Goal: Transaction & Acquisition: Purchase product/service

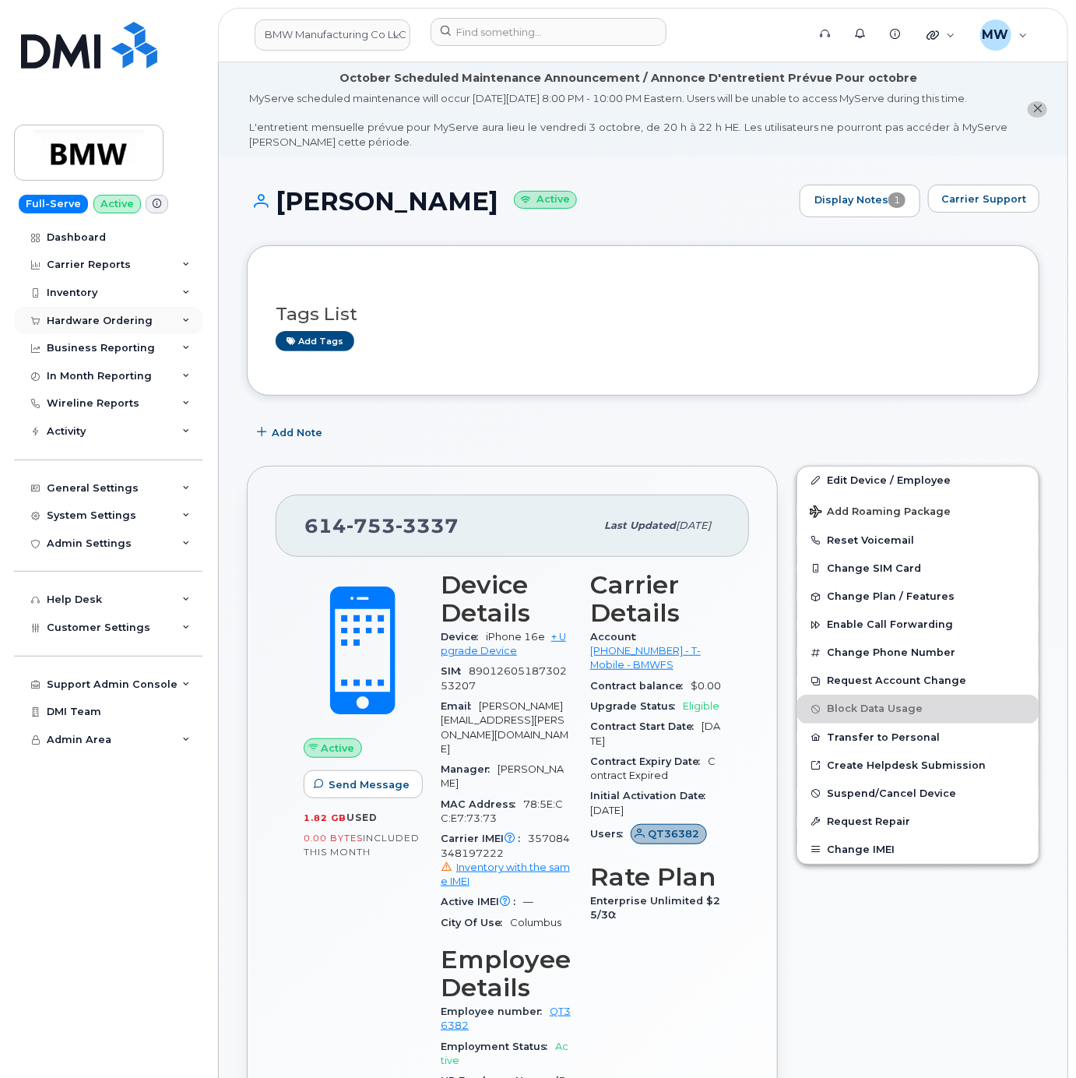
click at [86, 317] on div "Hardware Ordering" at bounding box center [100, 321] width 106 height 12
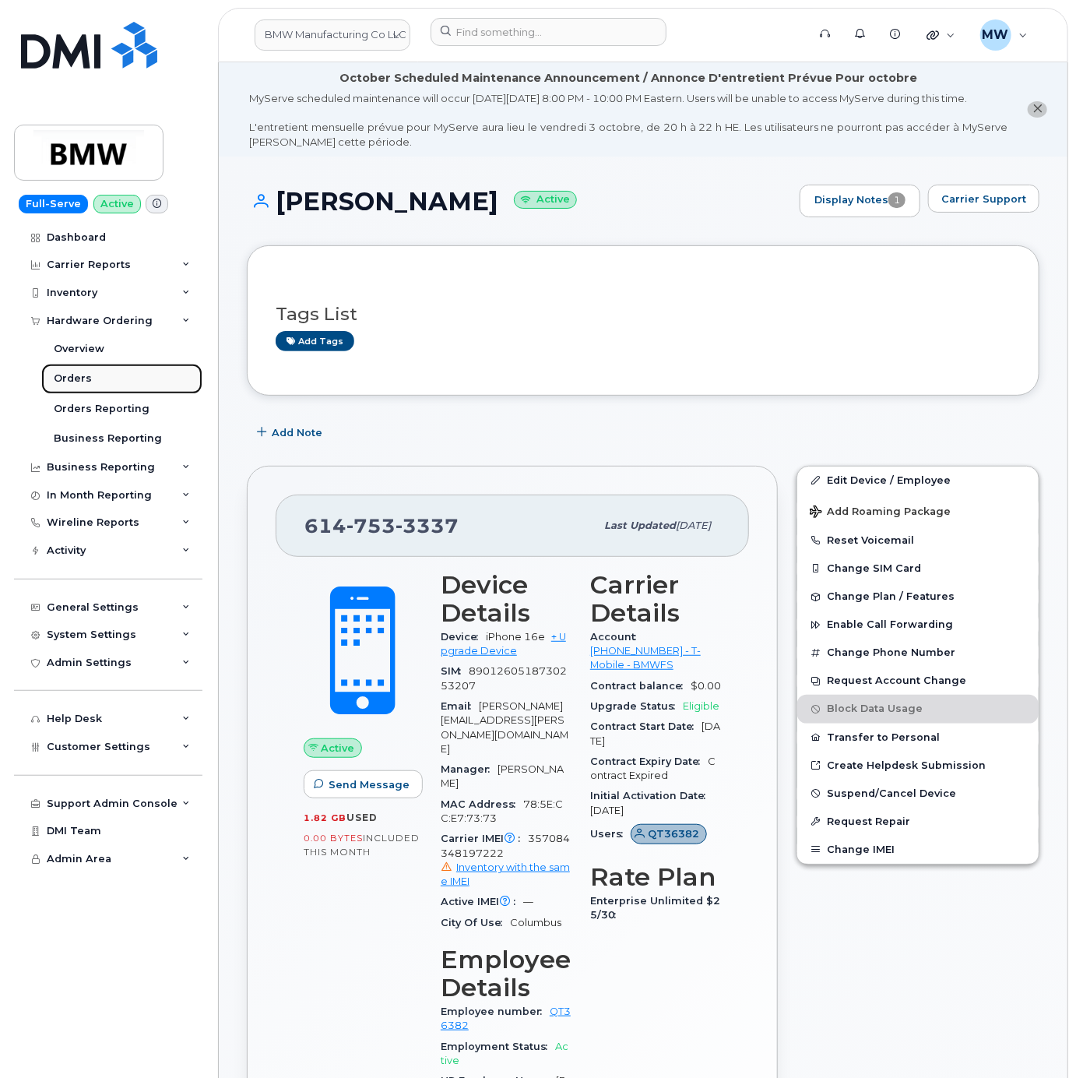
click at [82, 388] on link "Orders" at bounding box center [121, 379] width 161 height 30
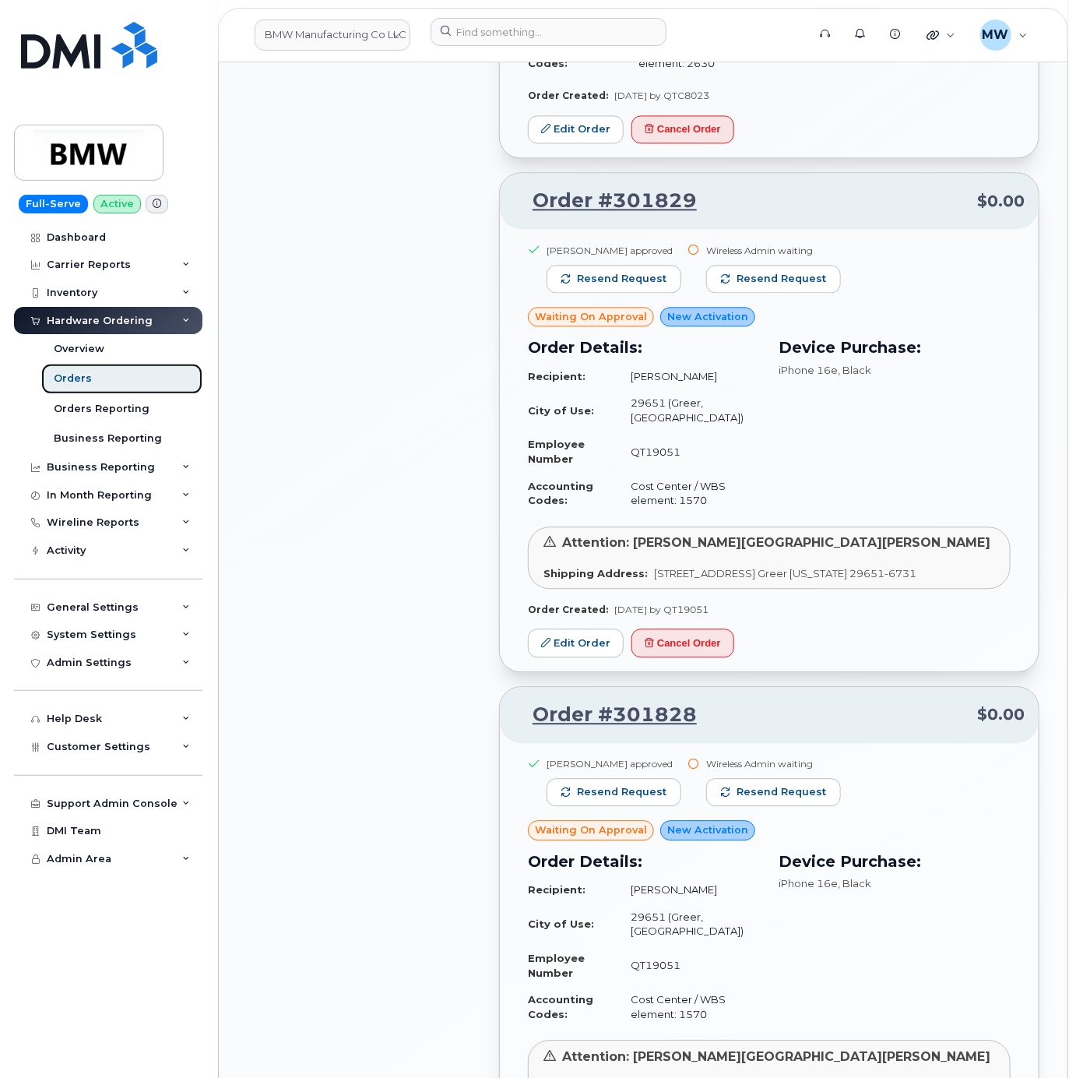
scroll to position [1558, 0]
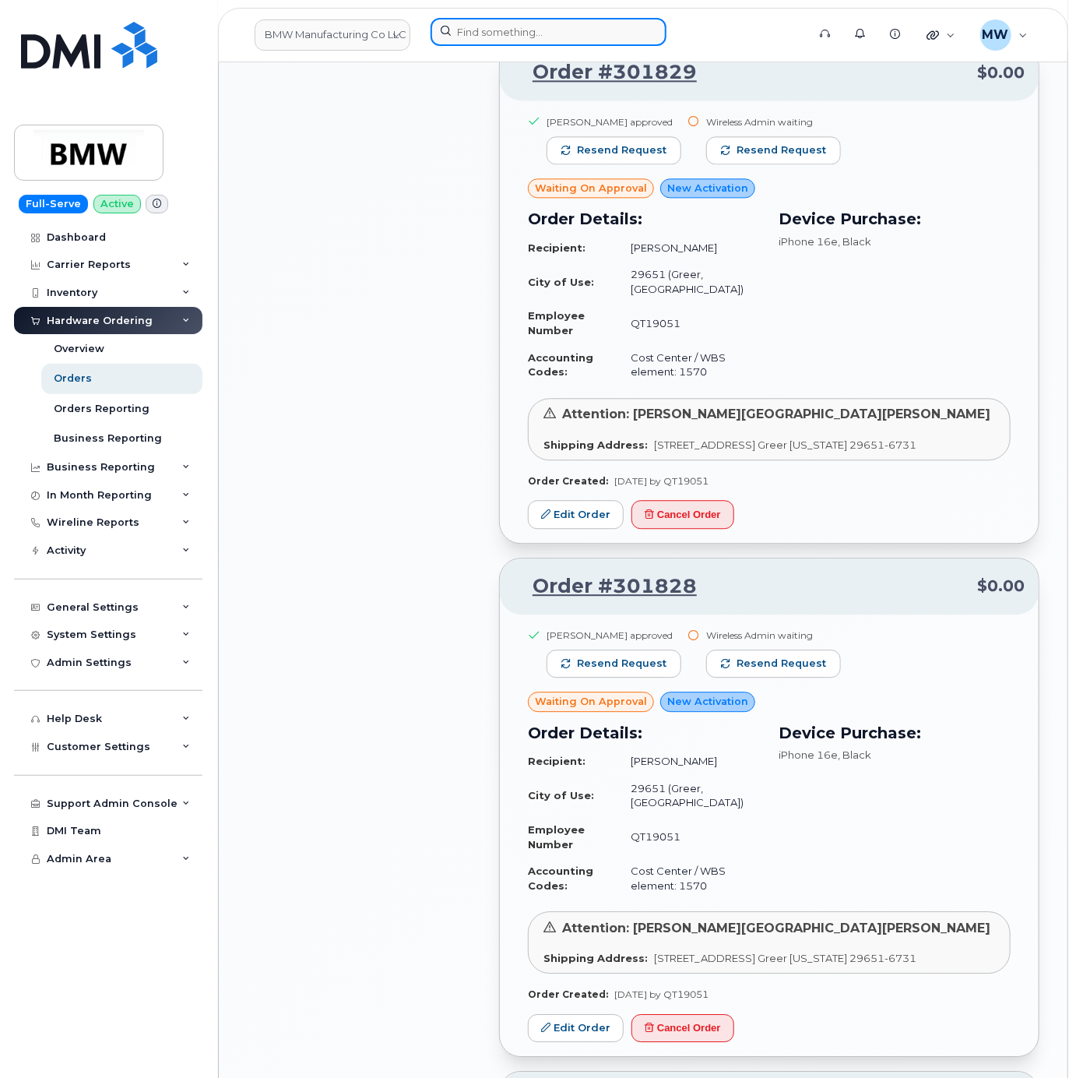
click at [472, 37] on input at bounding box center [549, 32] width 236 height 28
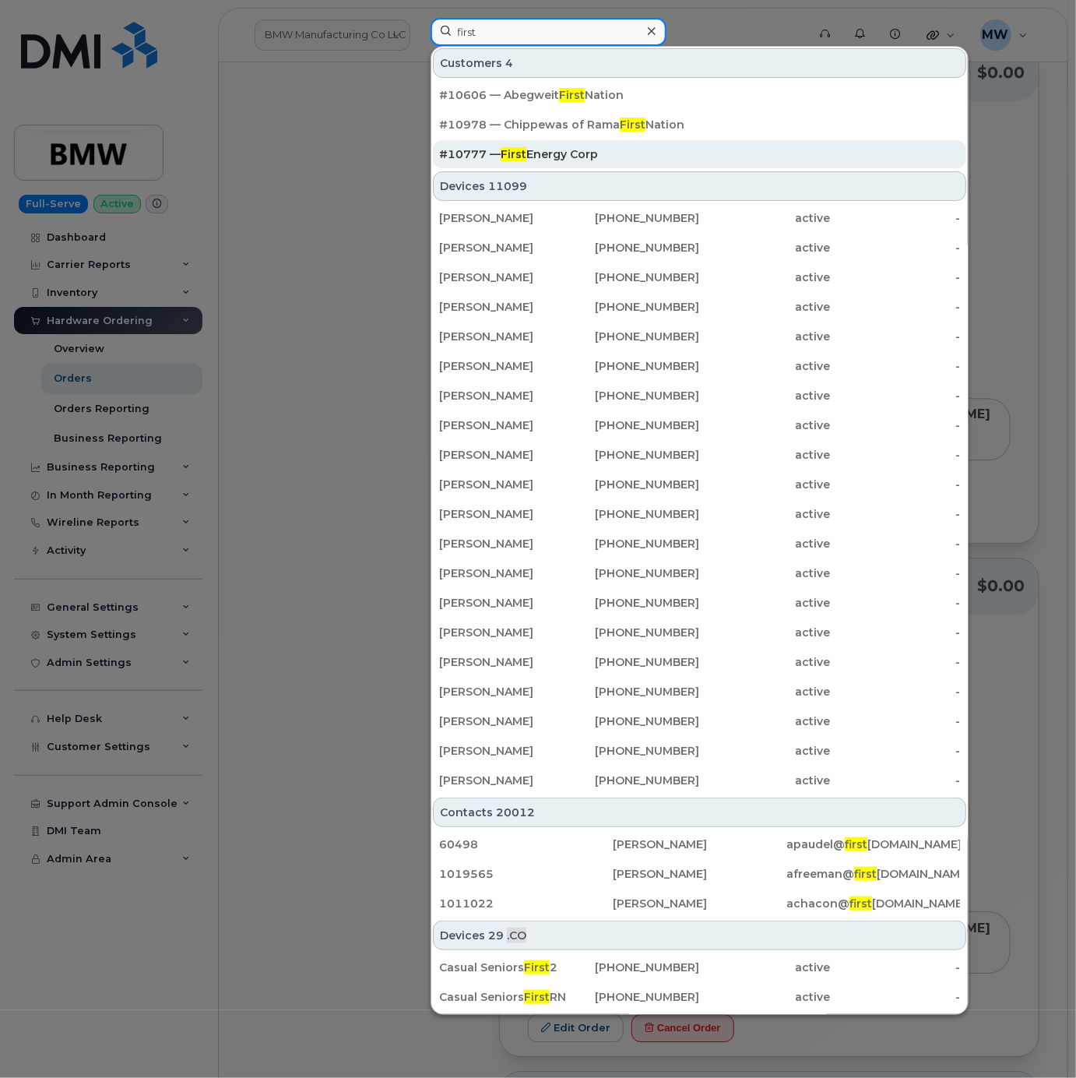
type input "first"
click at [559, 148] on div "#10777 — First Energy Corp" at bounding box center [699, 154] width 521 height 28
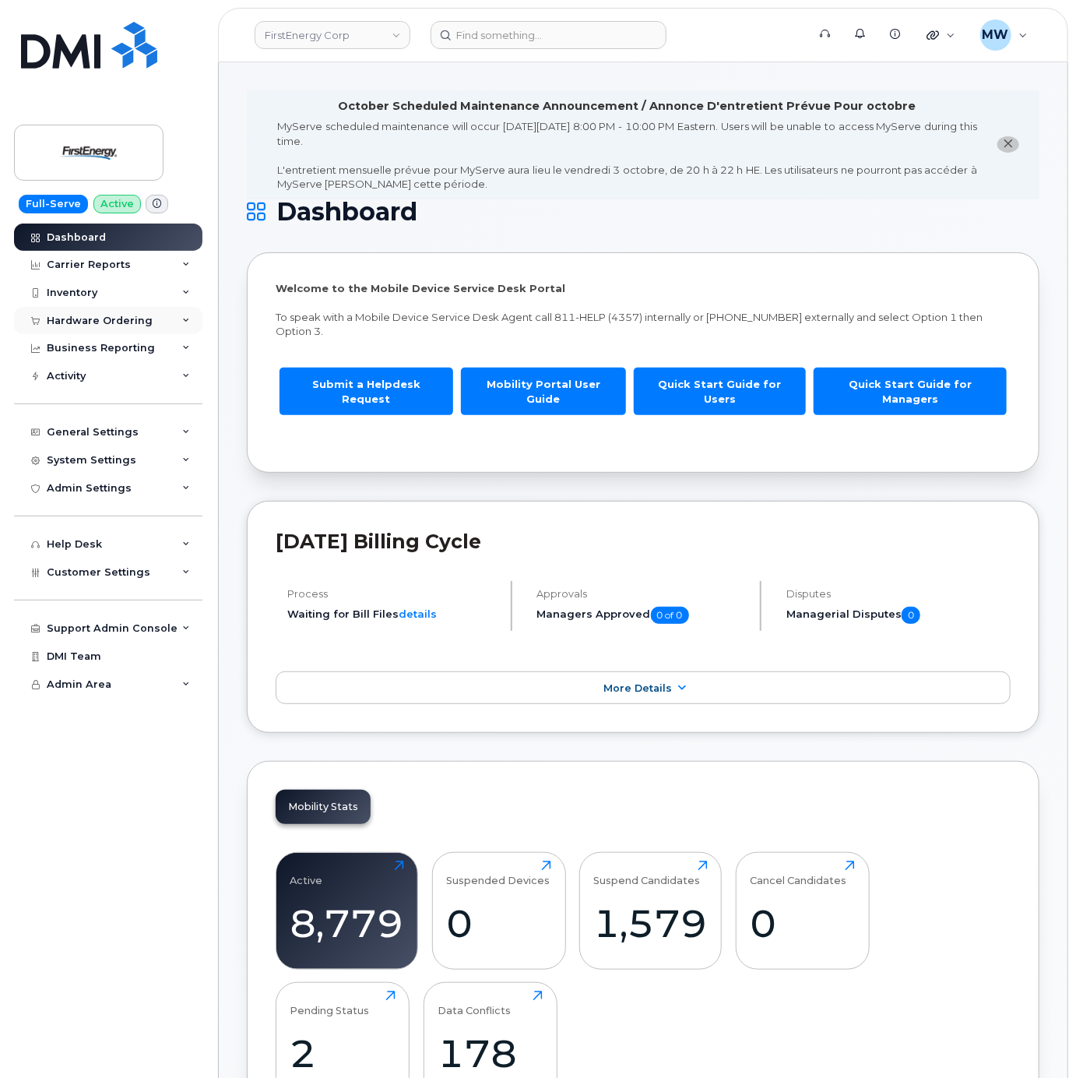
click at [108, 319] on div "Hardware Ordering" at bounding box center [100, 321] width 106 height 12
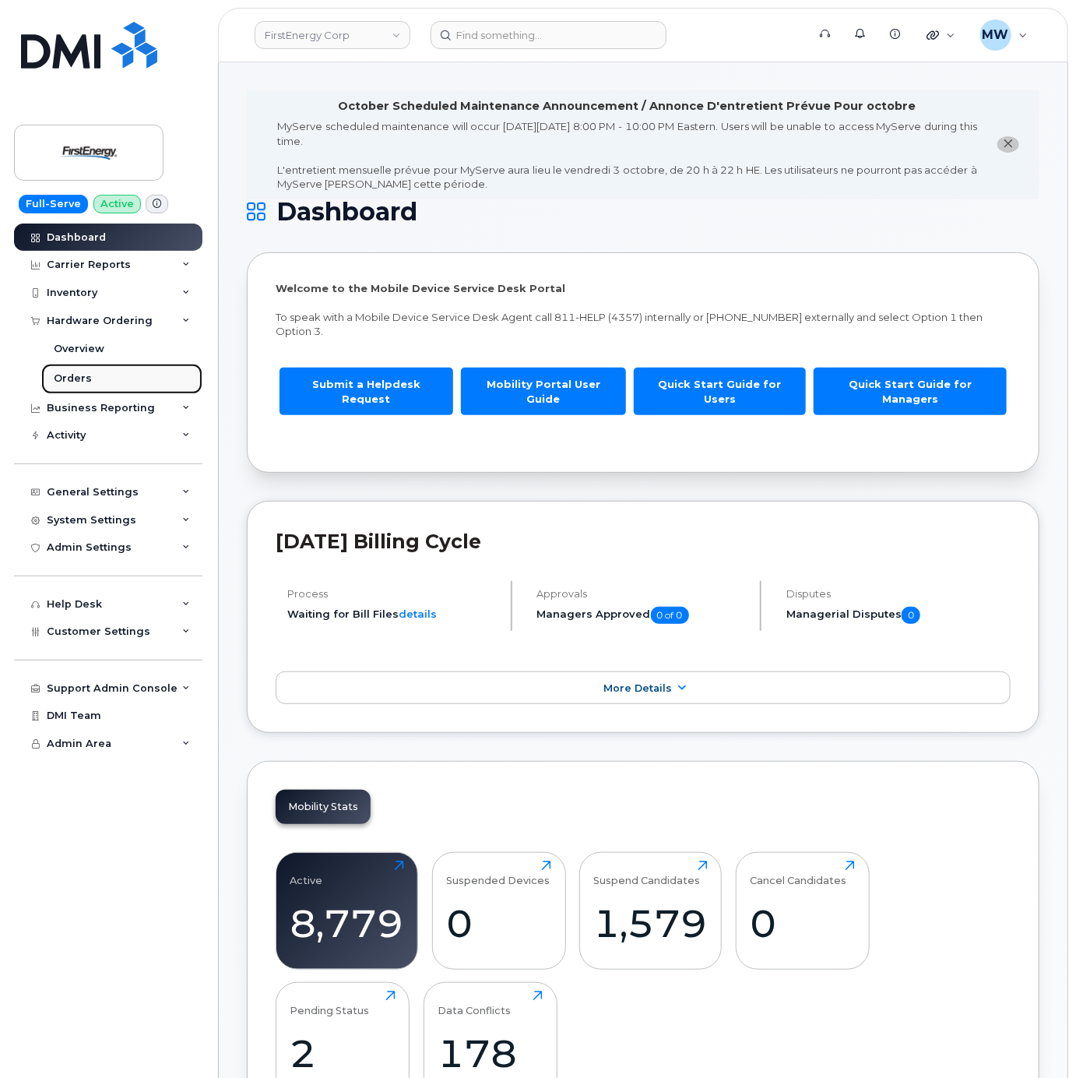
click at [90, 375] on link "Orders" at bounding box center [121, 379] width 161 height 30
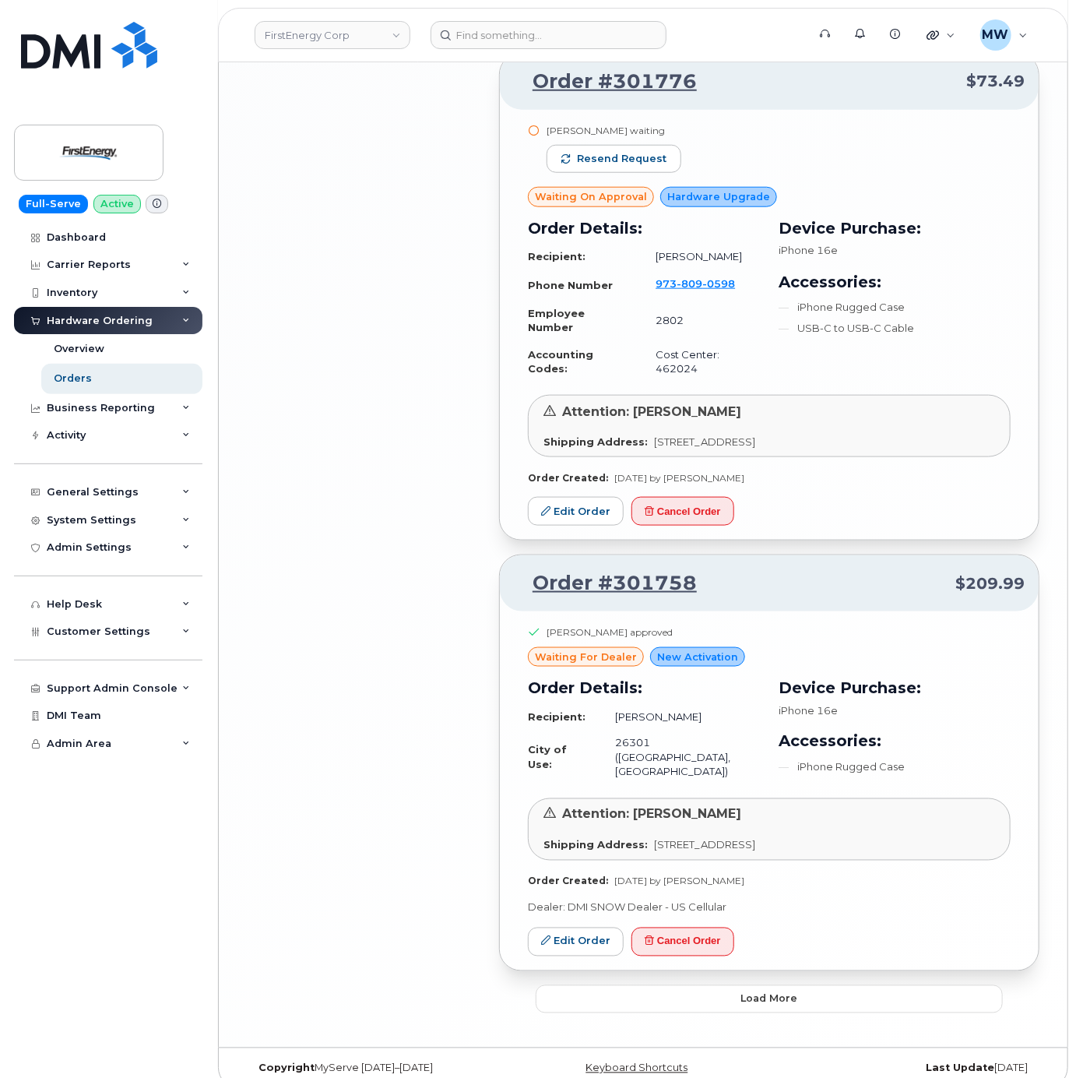
scroll to position [3366, 0]
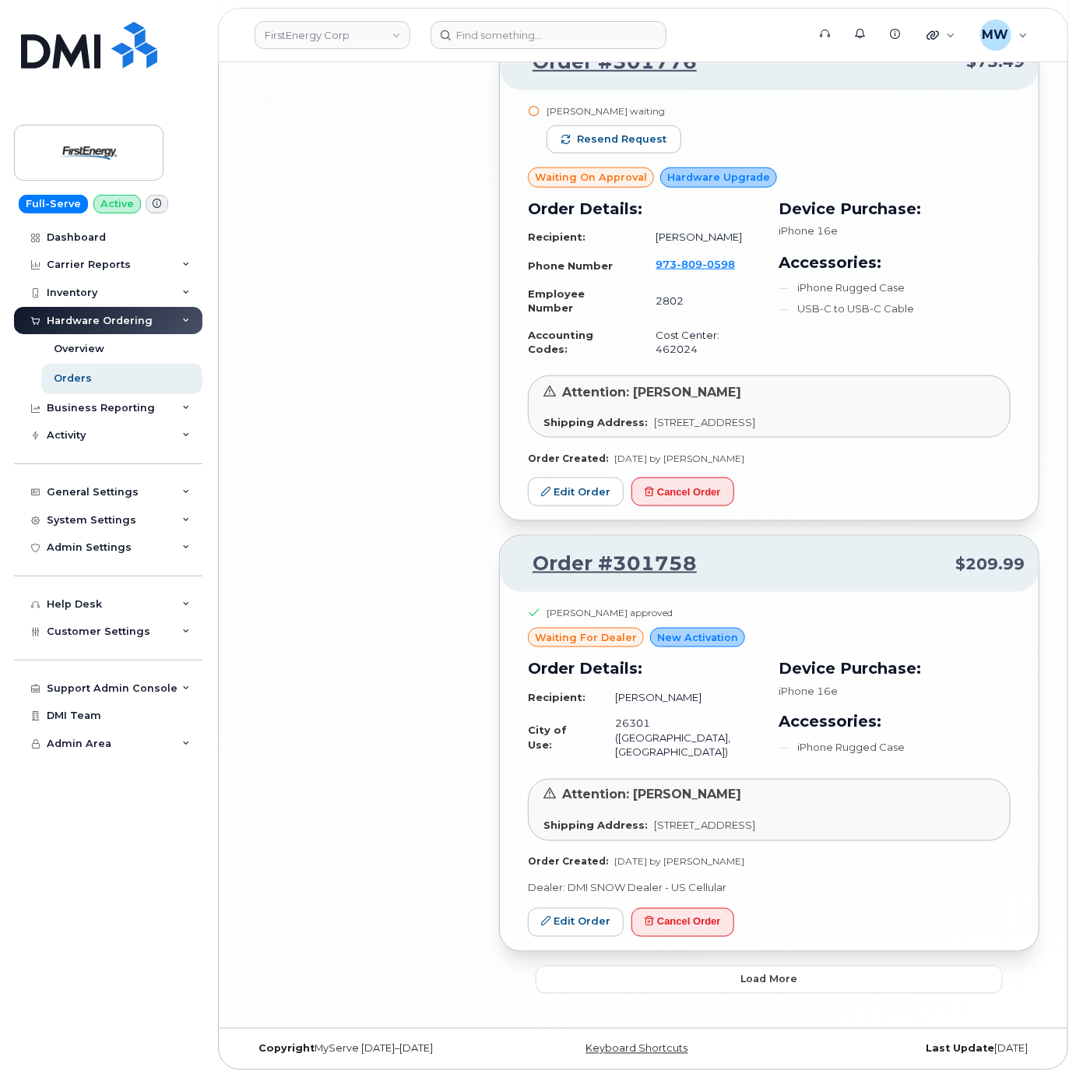
click at [807, 974] on button "Load more" at bounding box center [769, 980] width 467 height 28
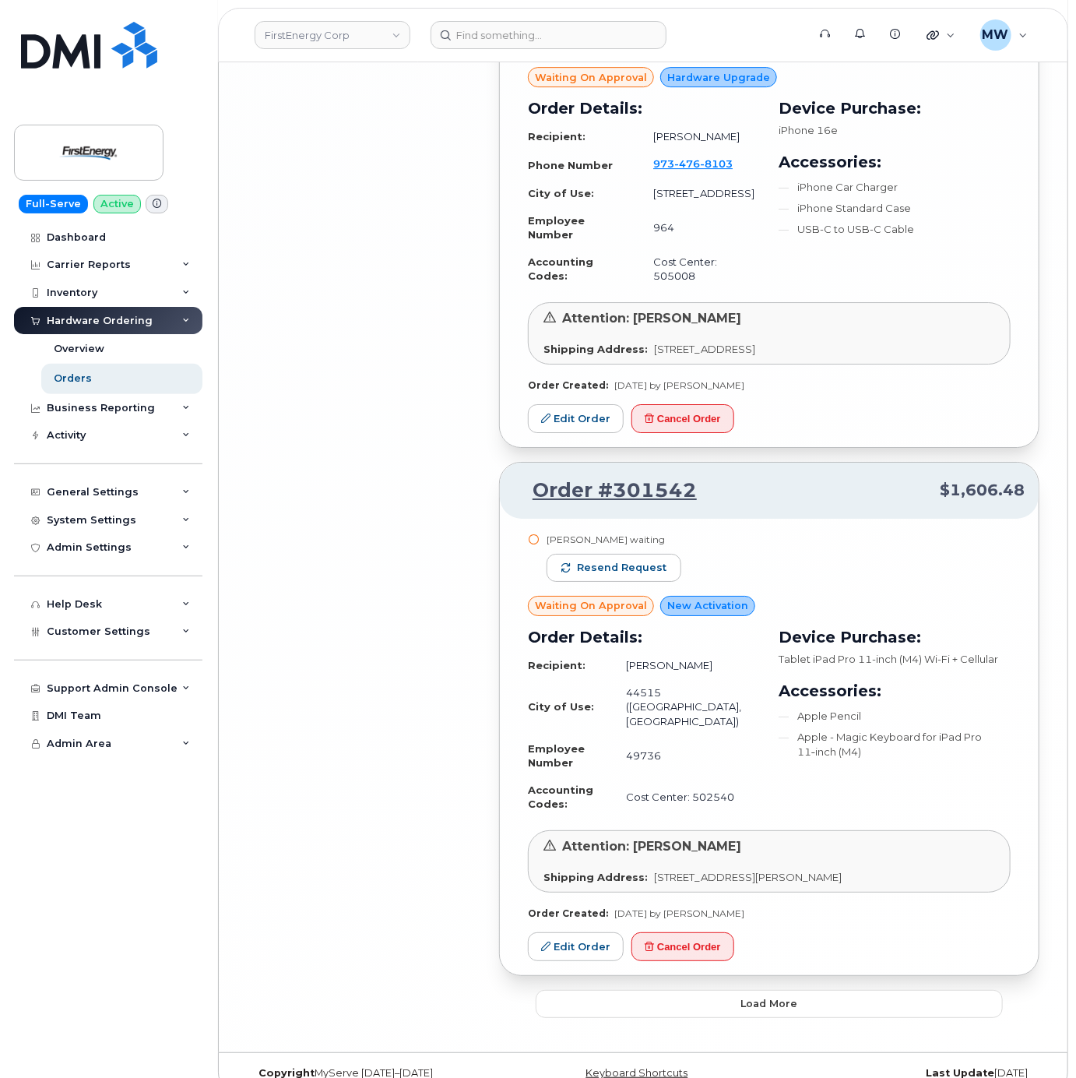
scroll to position [7694, 0]
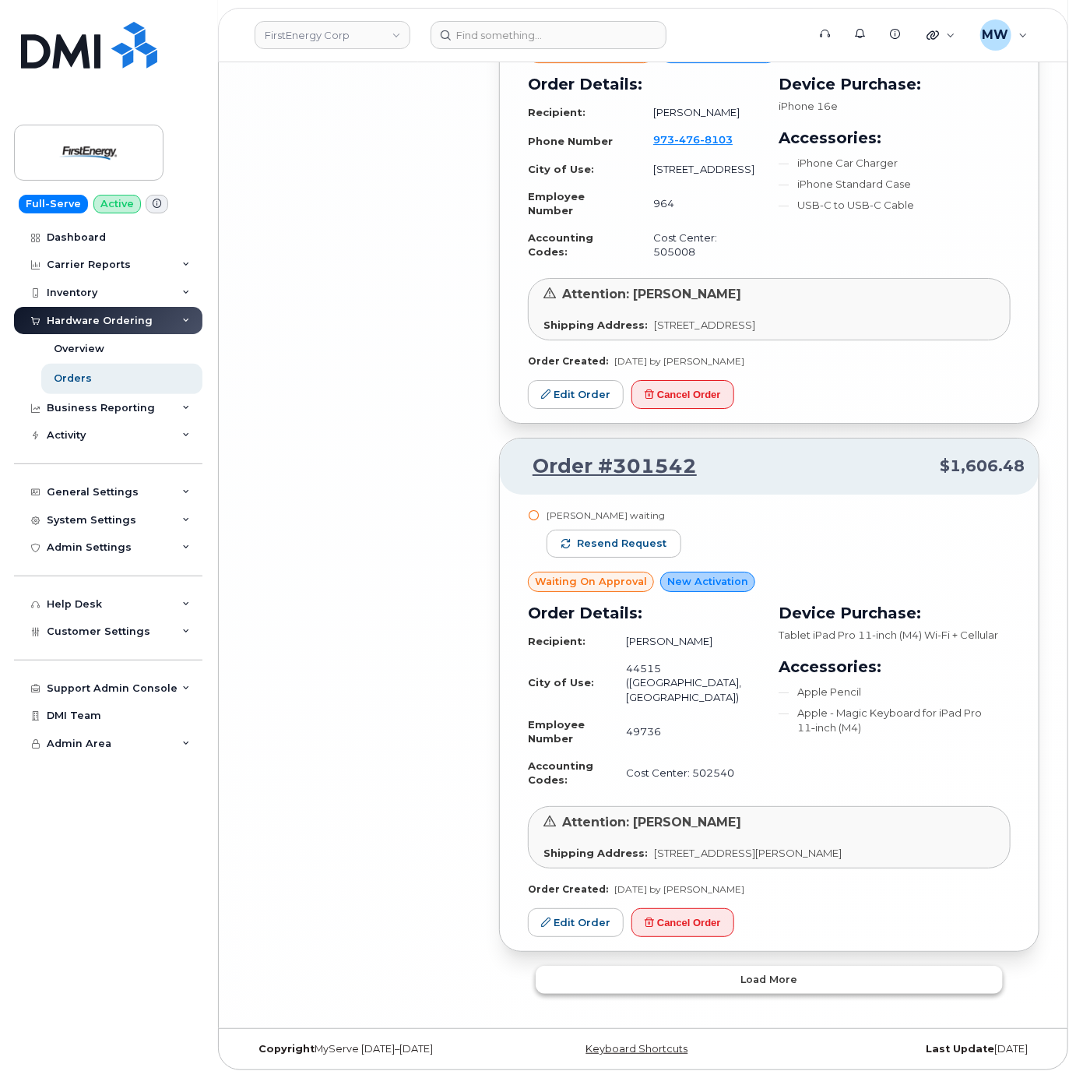
click at [734, 973] on button "Load more" at bounding box center [769, 980] width 467 height 28
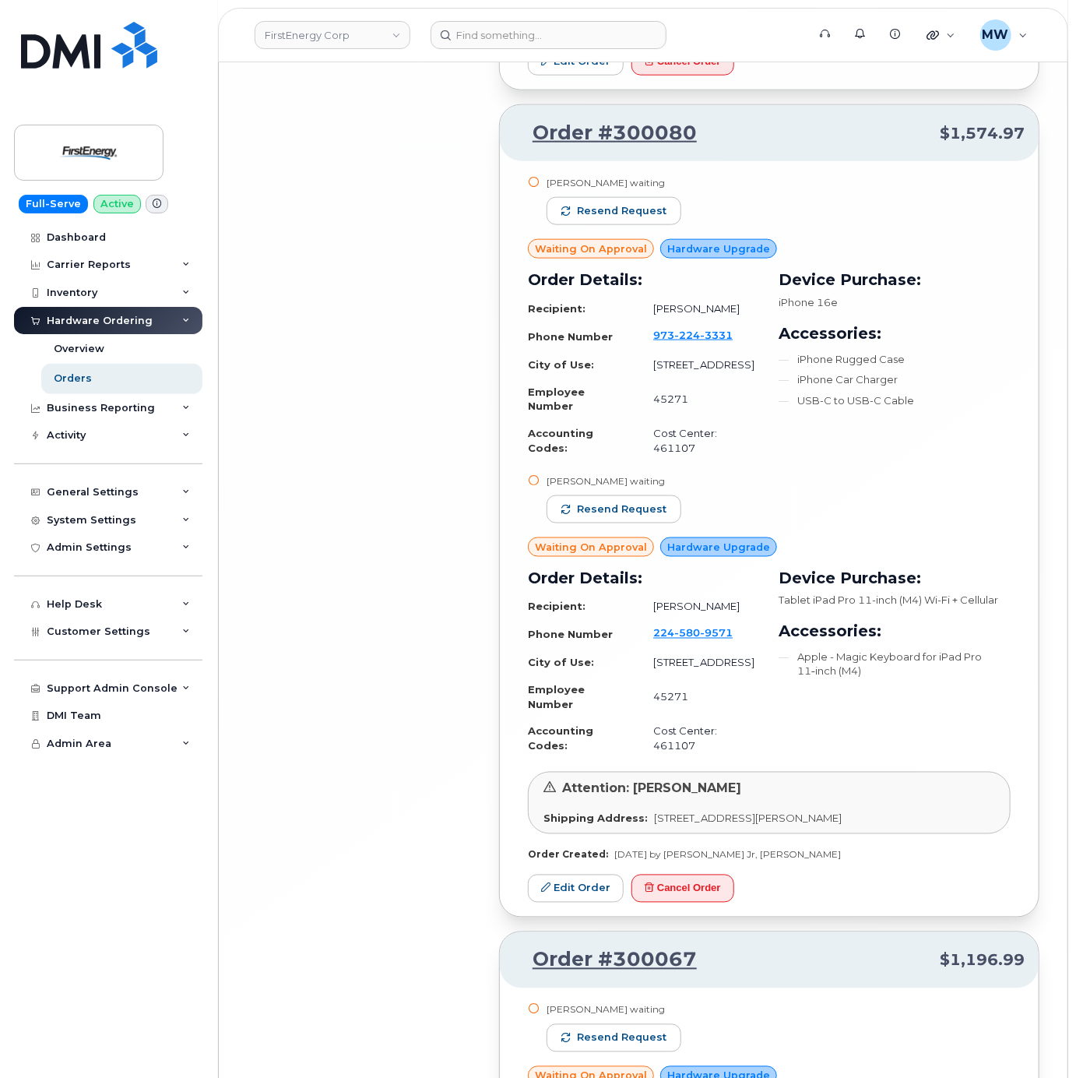
scroll to position [12100, 0]
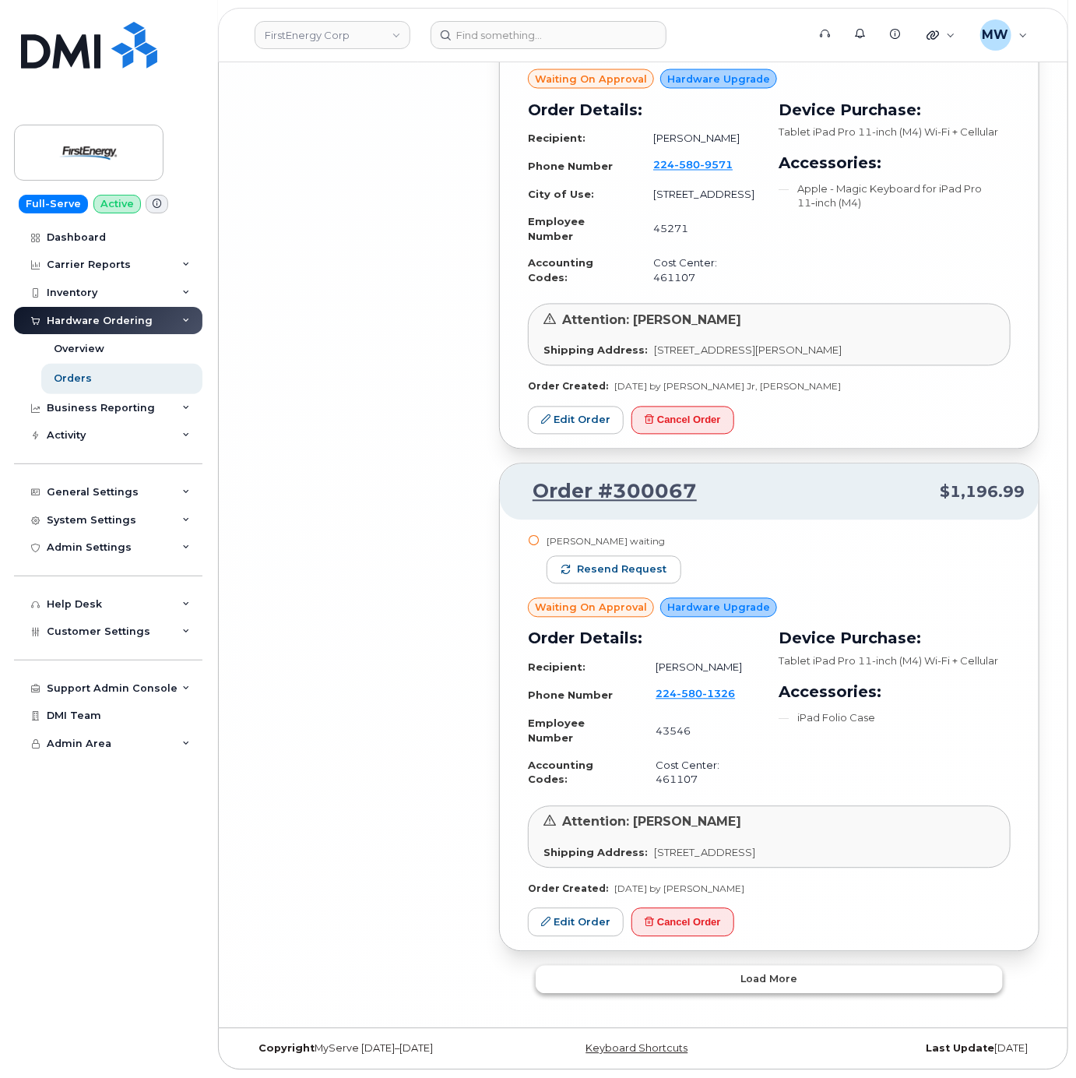
click at [746, 981] on span "Load more" at bounding box center [770, 979] width 57 height 15
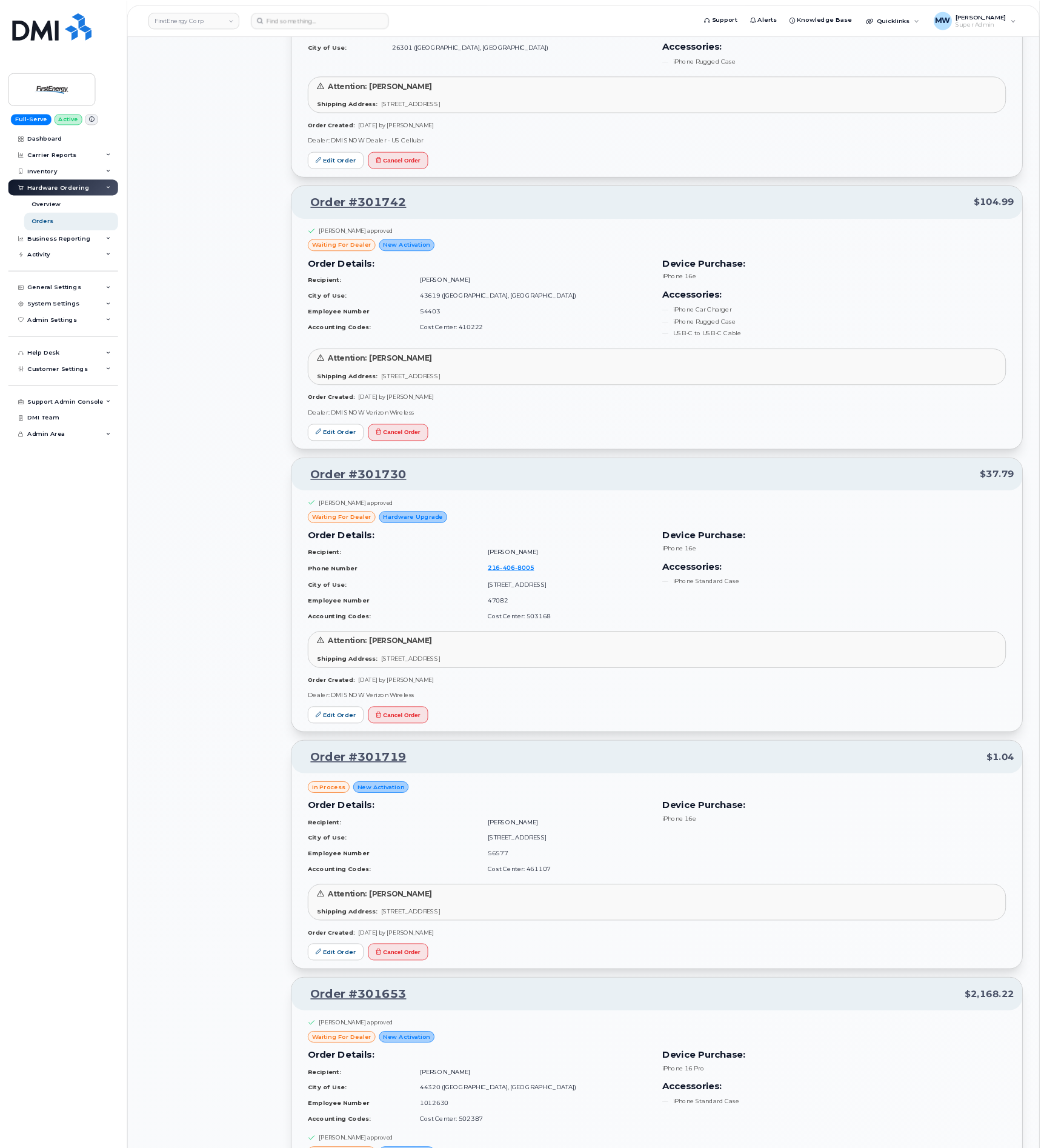
scroll to position [2870, 0]
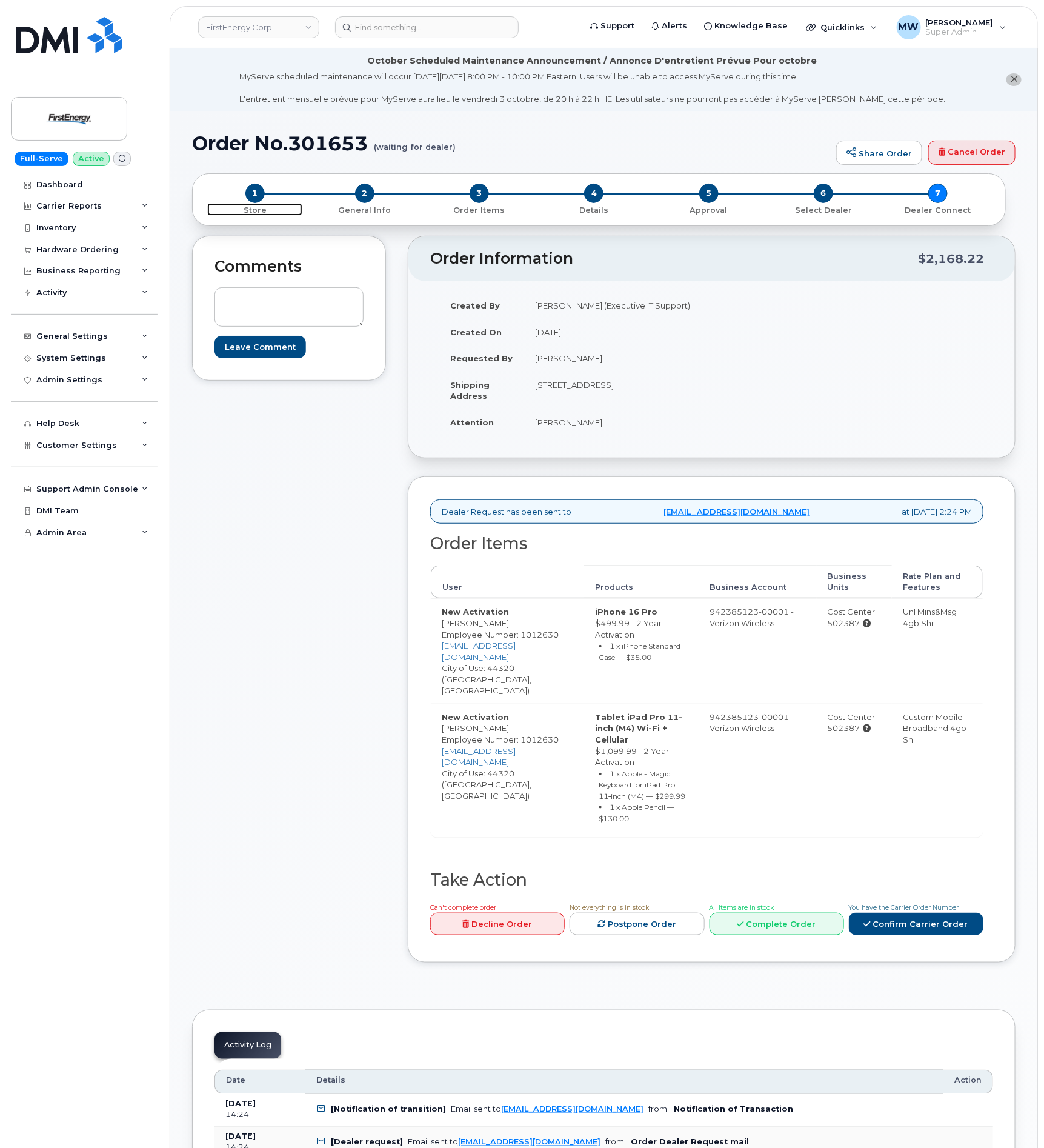
click at [256, 185] on span "1" at bounding box center [254, 193] width 19 height 19
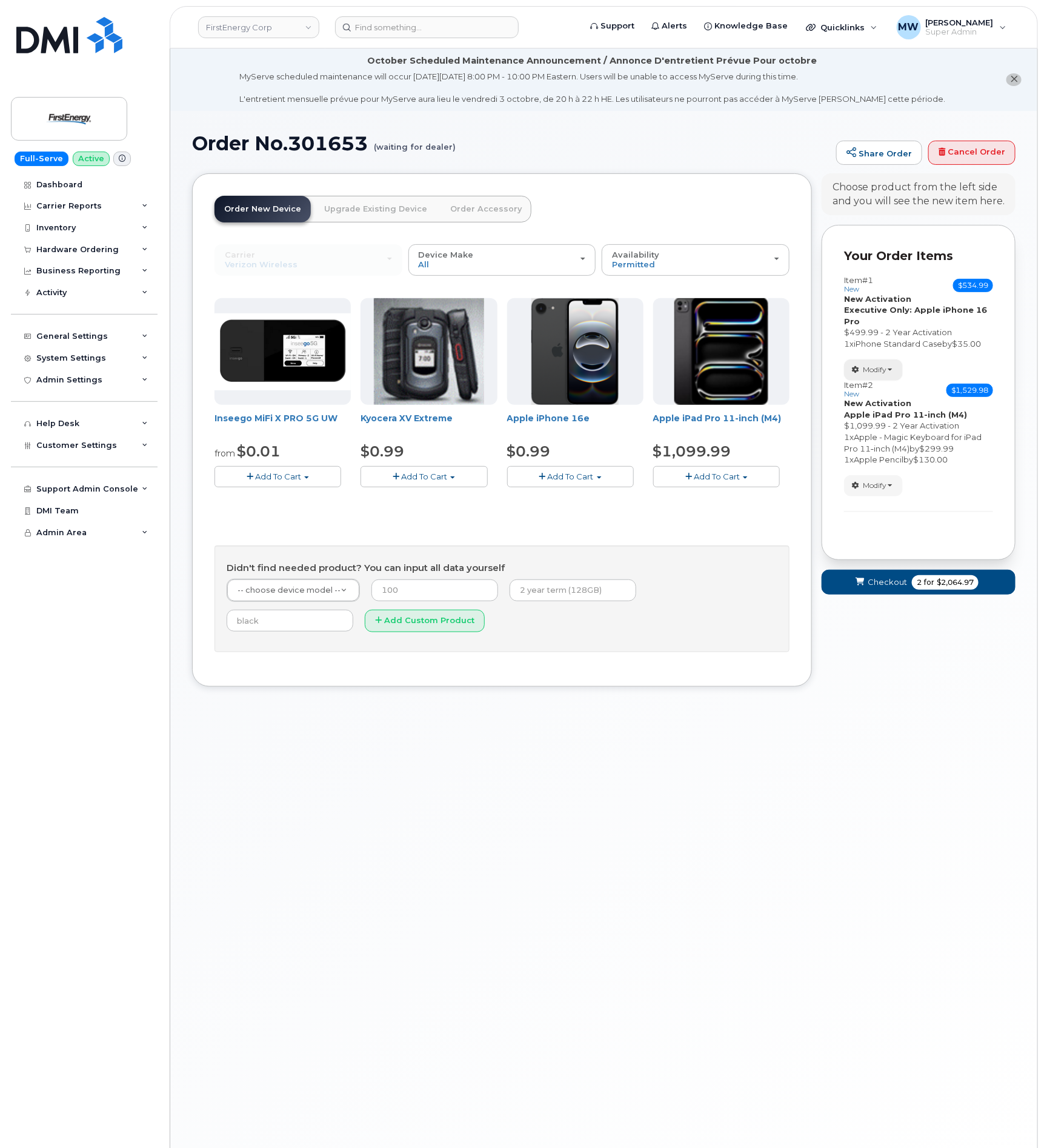
click at [889, 371] on span "button" at bounding box center [890, 370] width 5 height 2
click at [884, 388] on link "change" at bounding box center [902, 388] width 115 height 15
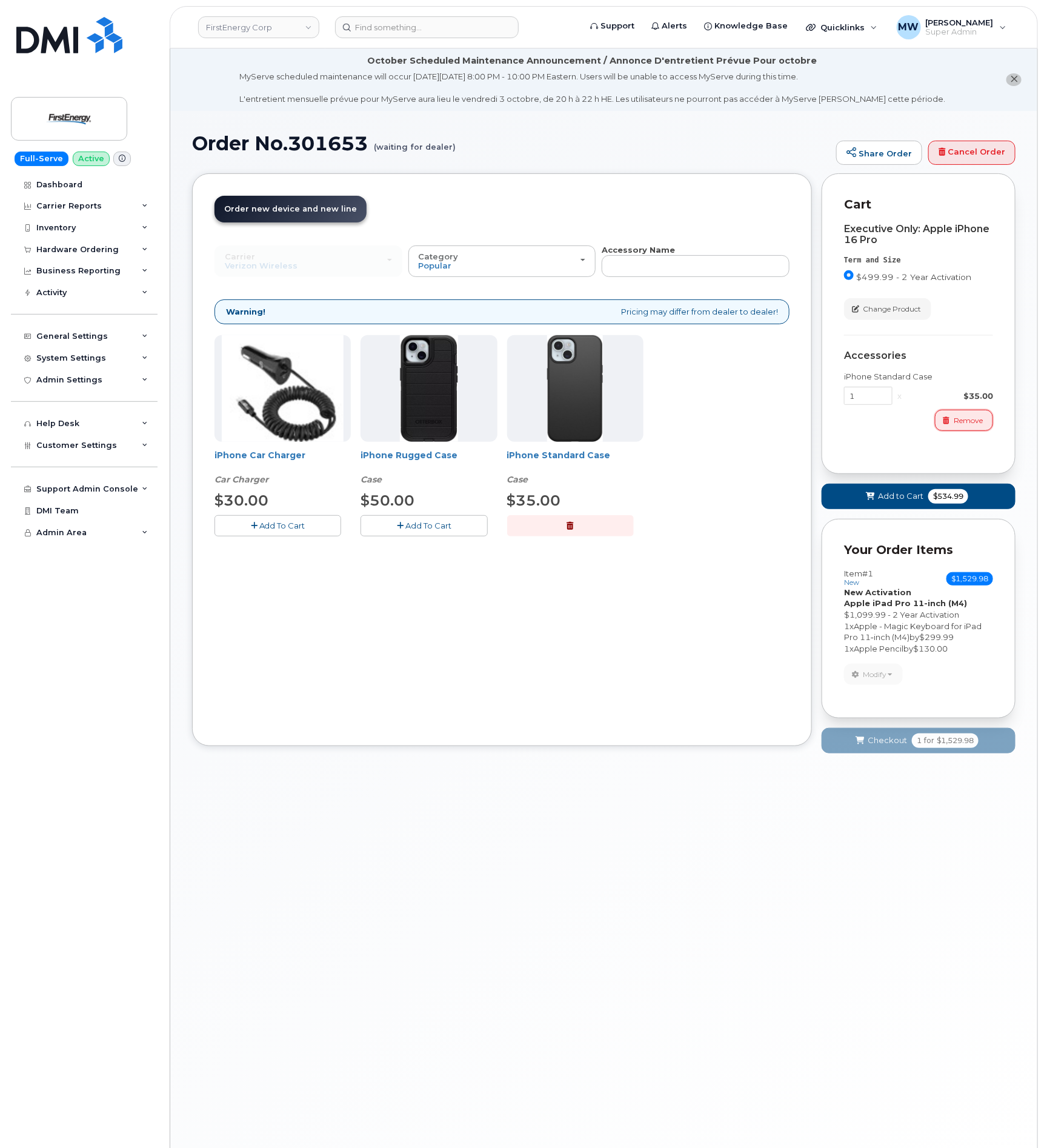
click at [958, 417] on span "Remove" at bounding box center [968, 421] width 29 height 11
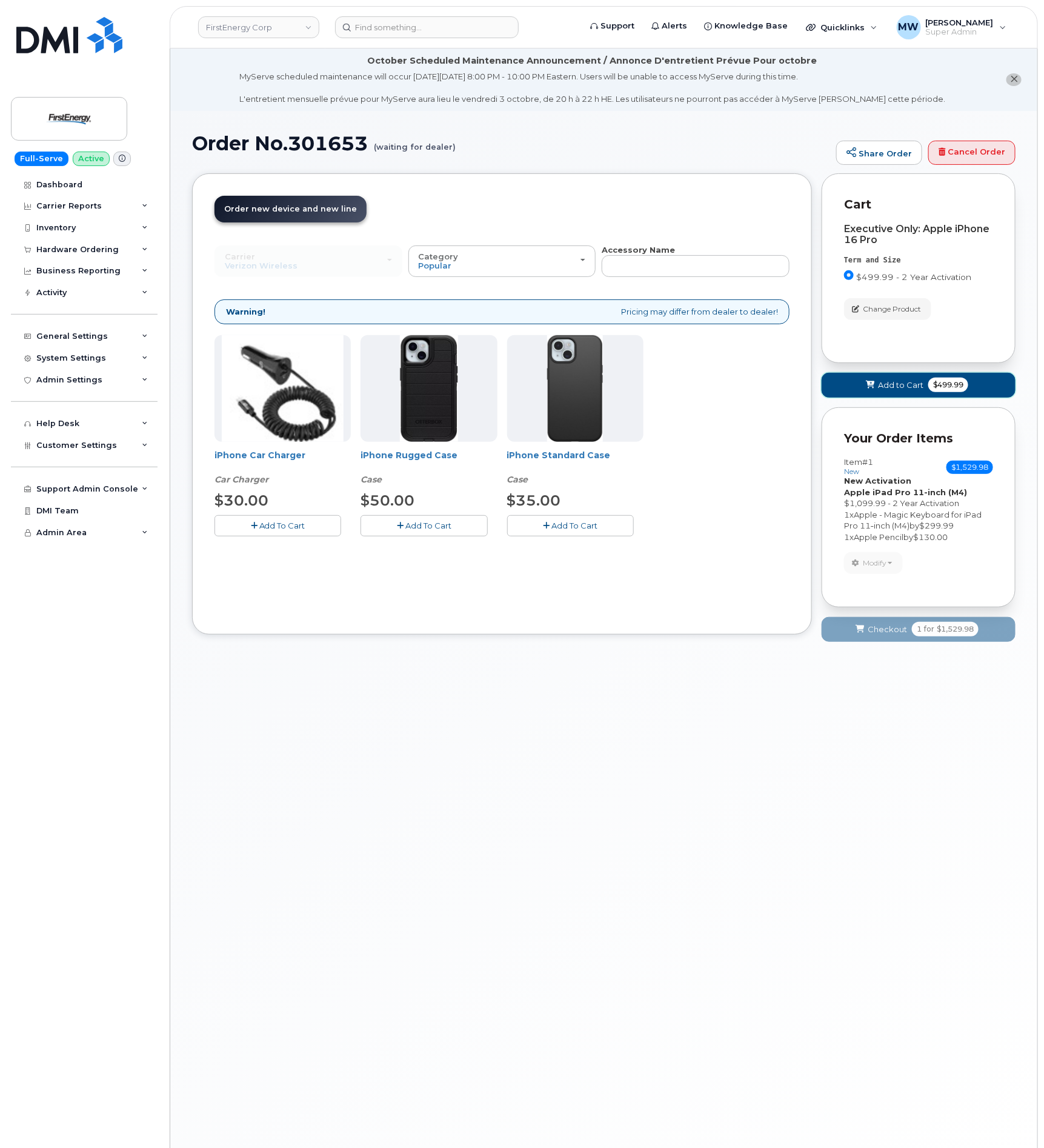
click at [900, 384] on span "Add to Cart" at bounding box center [901, 385] width 45 height 12
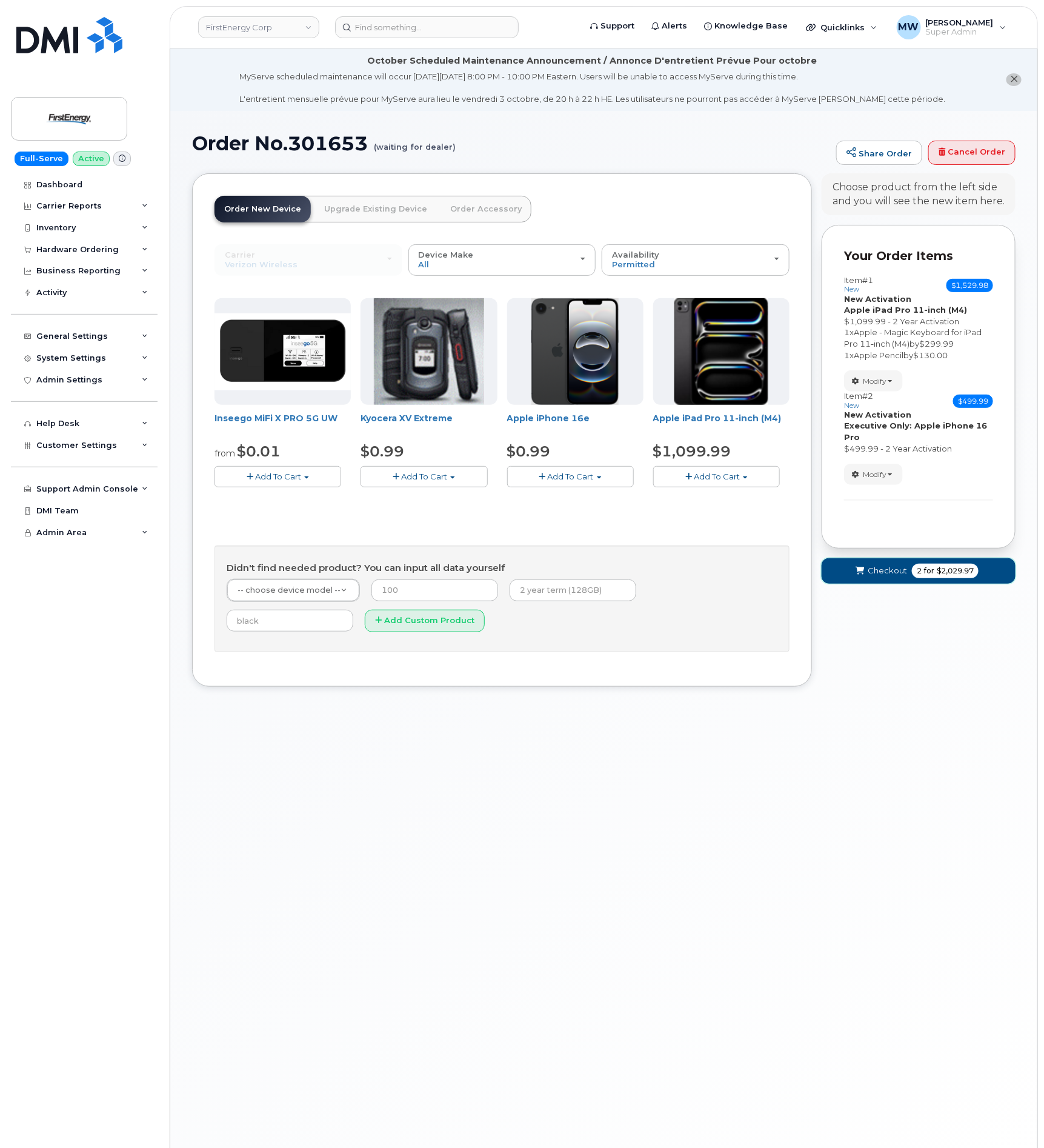
click at [881, 563] on button "Checkout 2 for $2,029.97" at bounding box center [918, 570] width 194 height 25
